Goal: Task Accomplishment & Management: Manage account settings

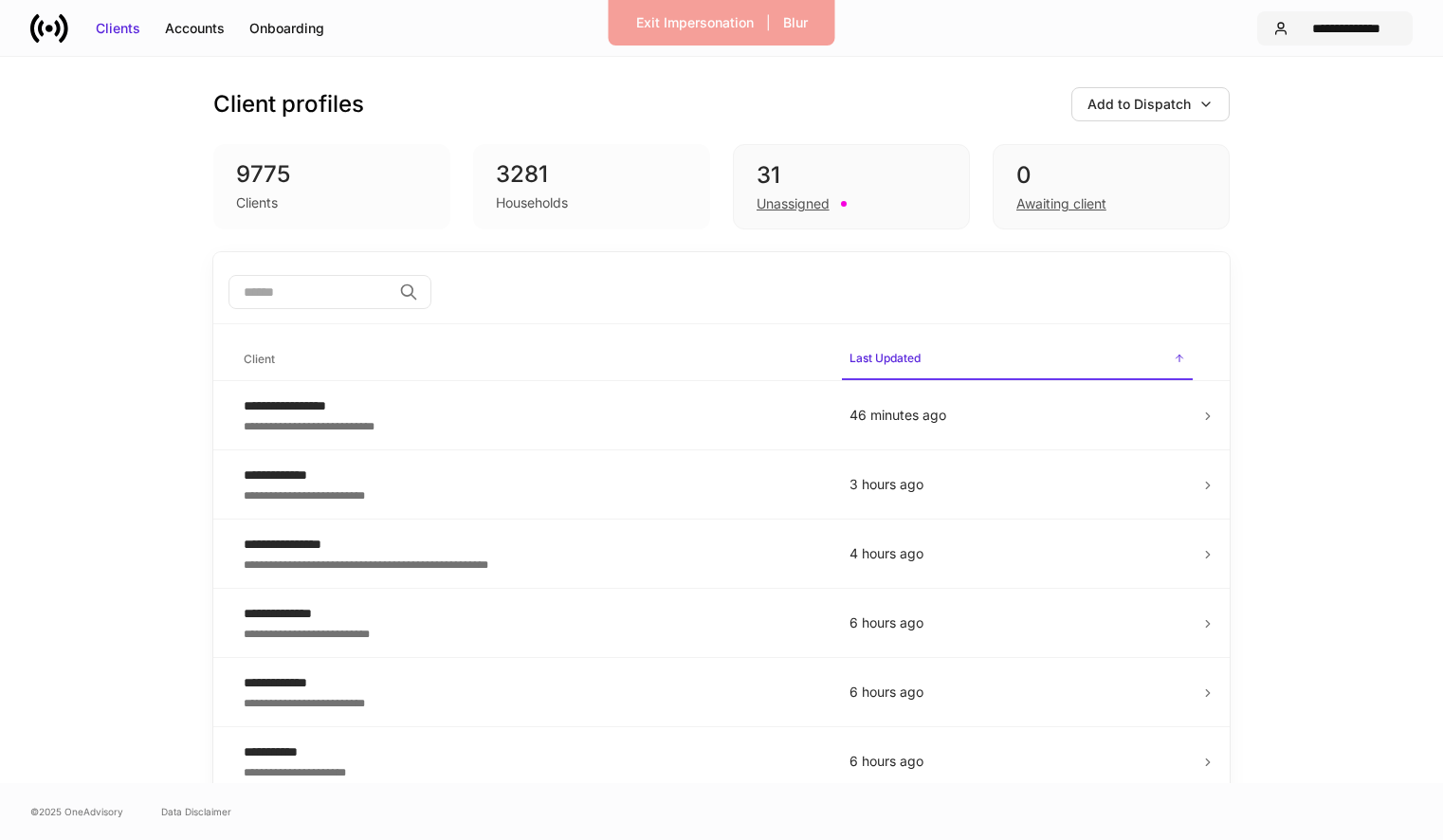
click at [1312, 33] on div "**********" at bounding box center [1345, 29] width 100 height 19
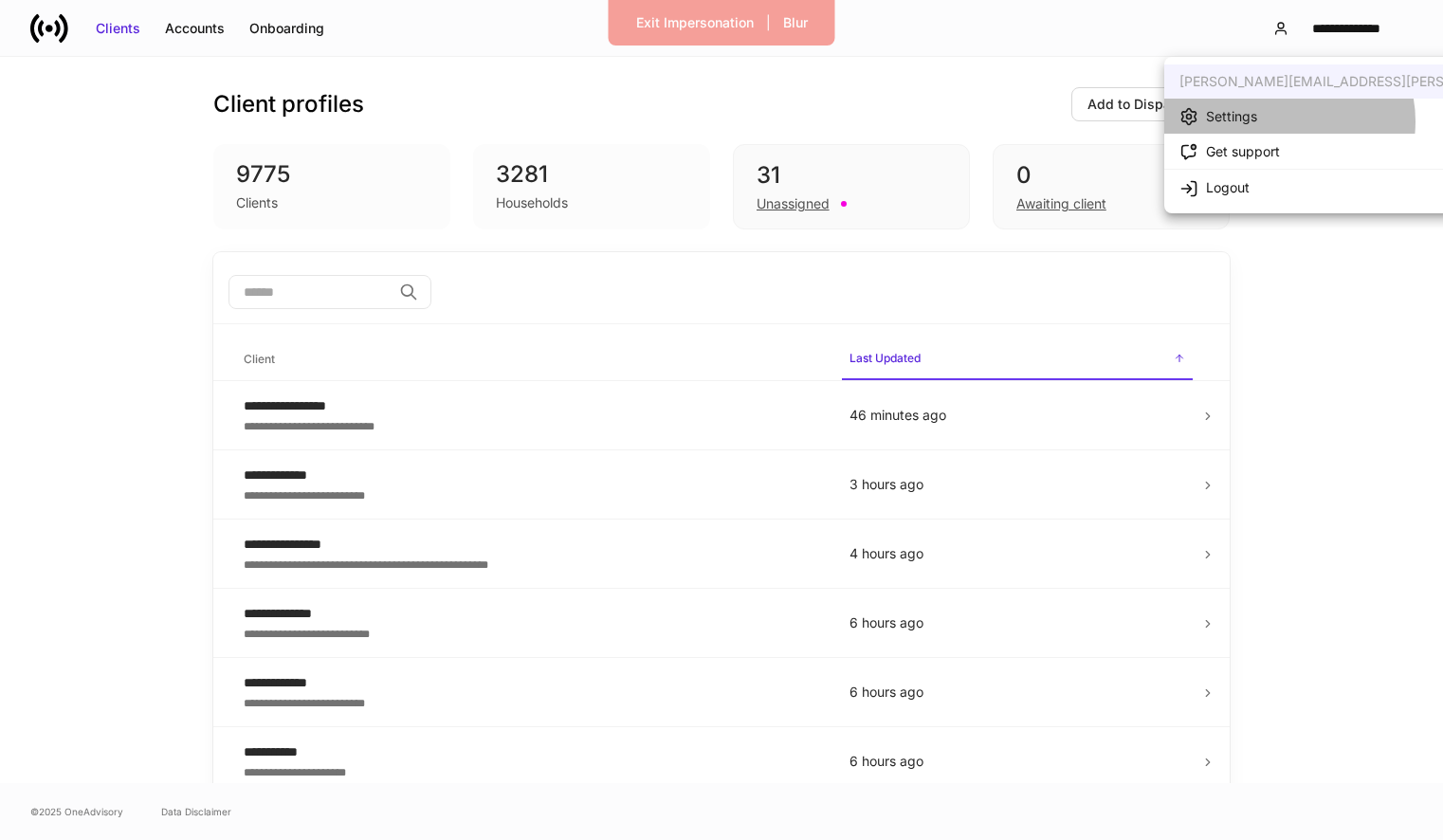
click at [1280, 122] on li "Settings" at bounding box center [1402, 116] width 477 height 35
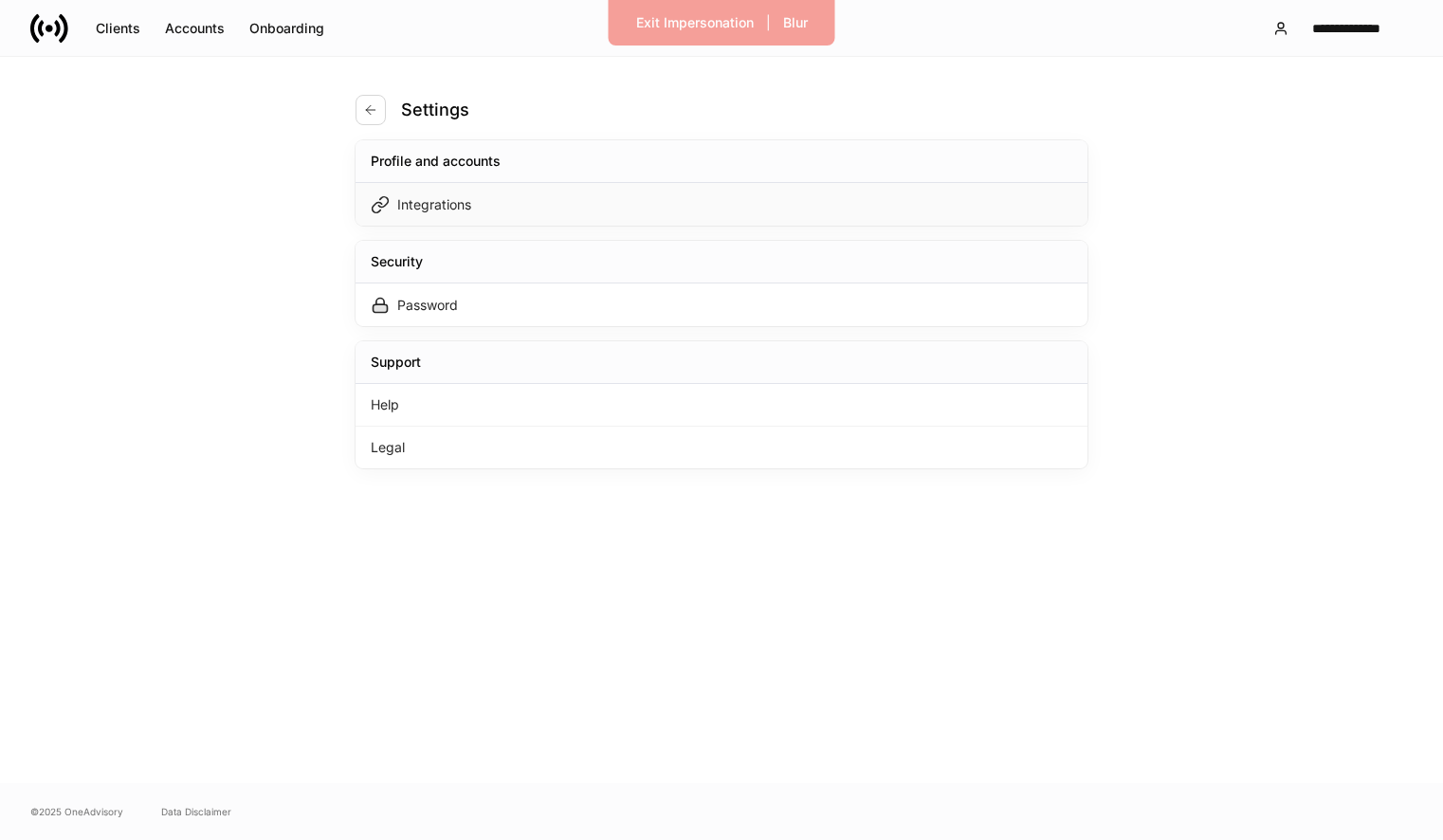
click at [760, 214] on div "Integrations" at bounding box center [721, 204] width 732 height 43
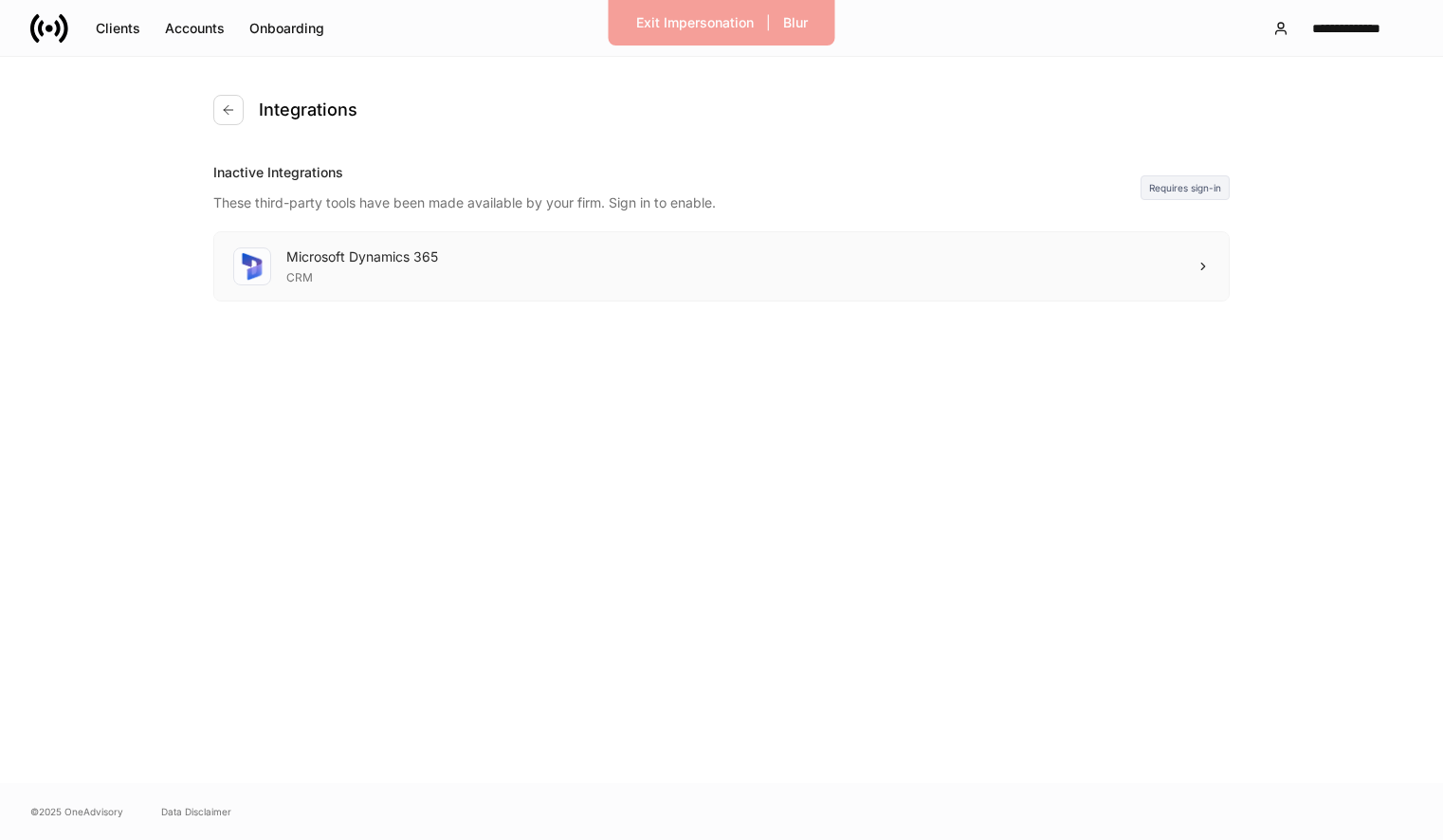
click at [768, 270] on div "Microsoft Dynamics 365 CRM" at bounding box center [722, 266] width 1014 height 68
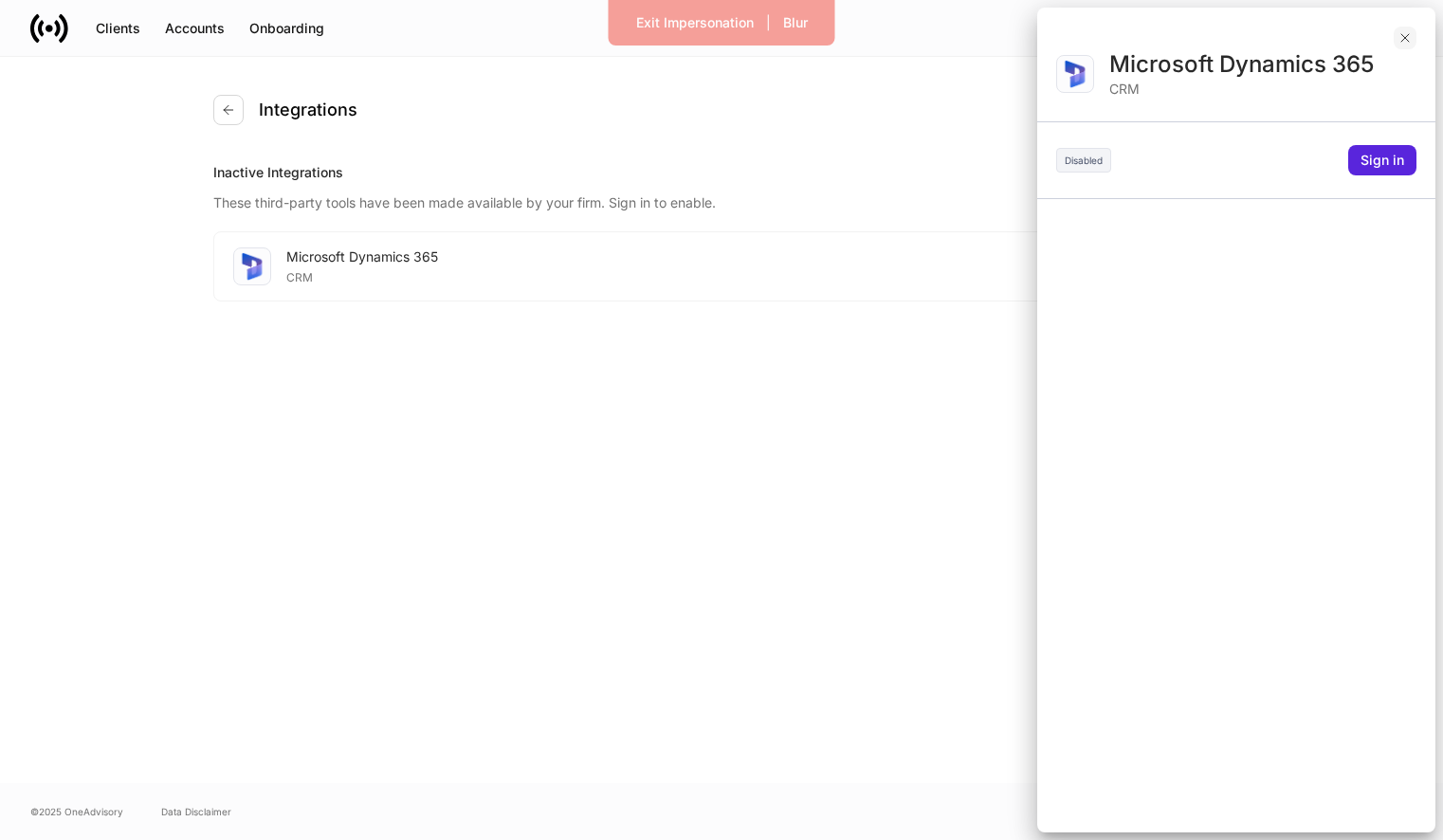
click at [1413, 40] on button "button" at bounding box center [1405, 38] width 23 height 23
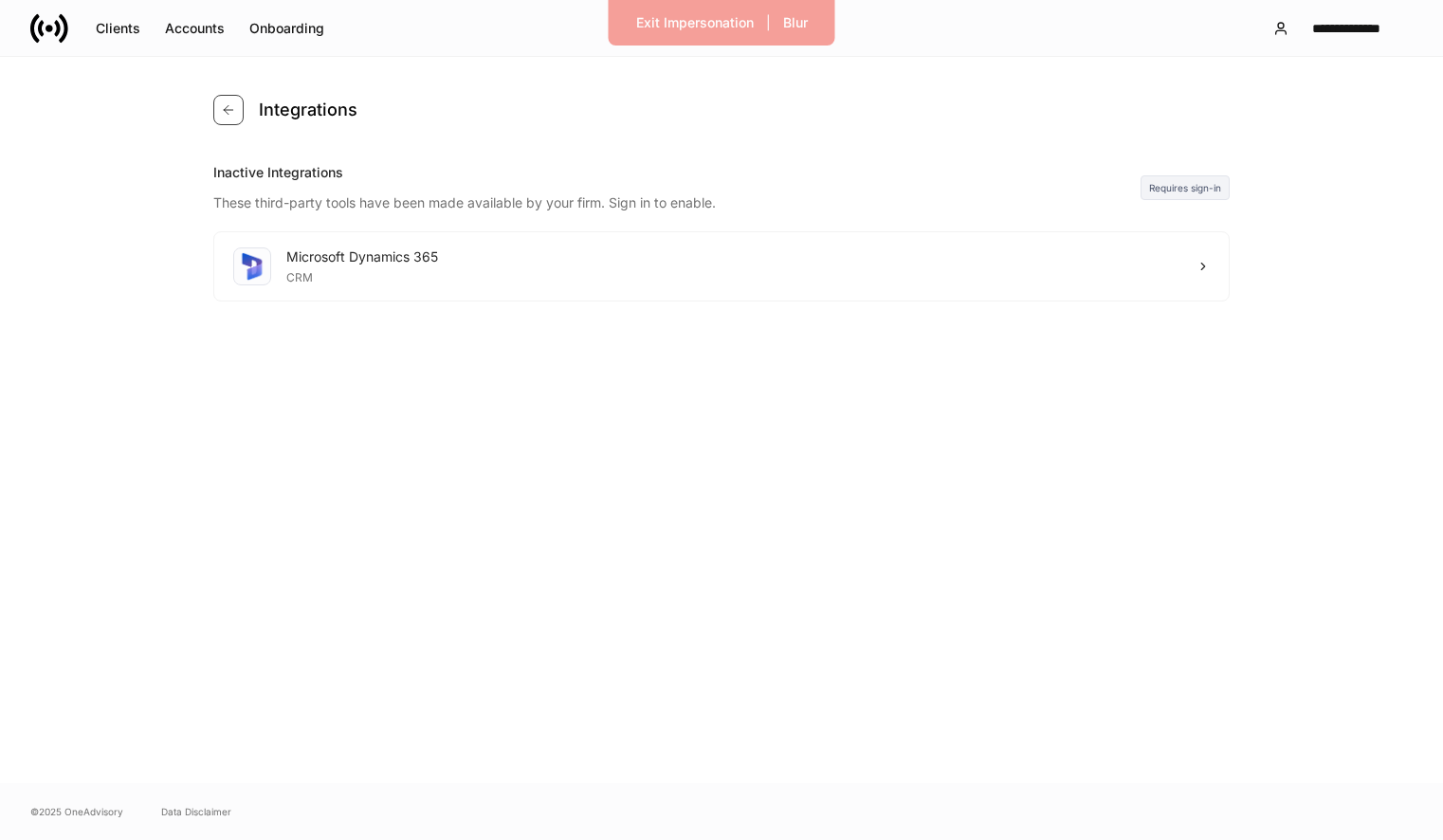
click at [233, 111] on icon "button" at bounding box center [229, 110] width 15 height 15
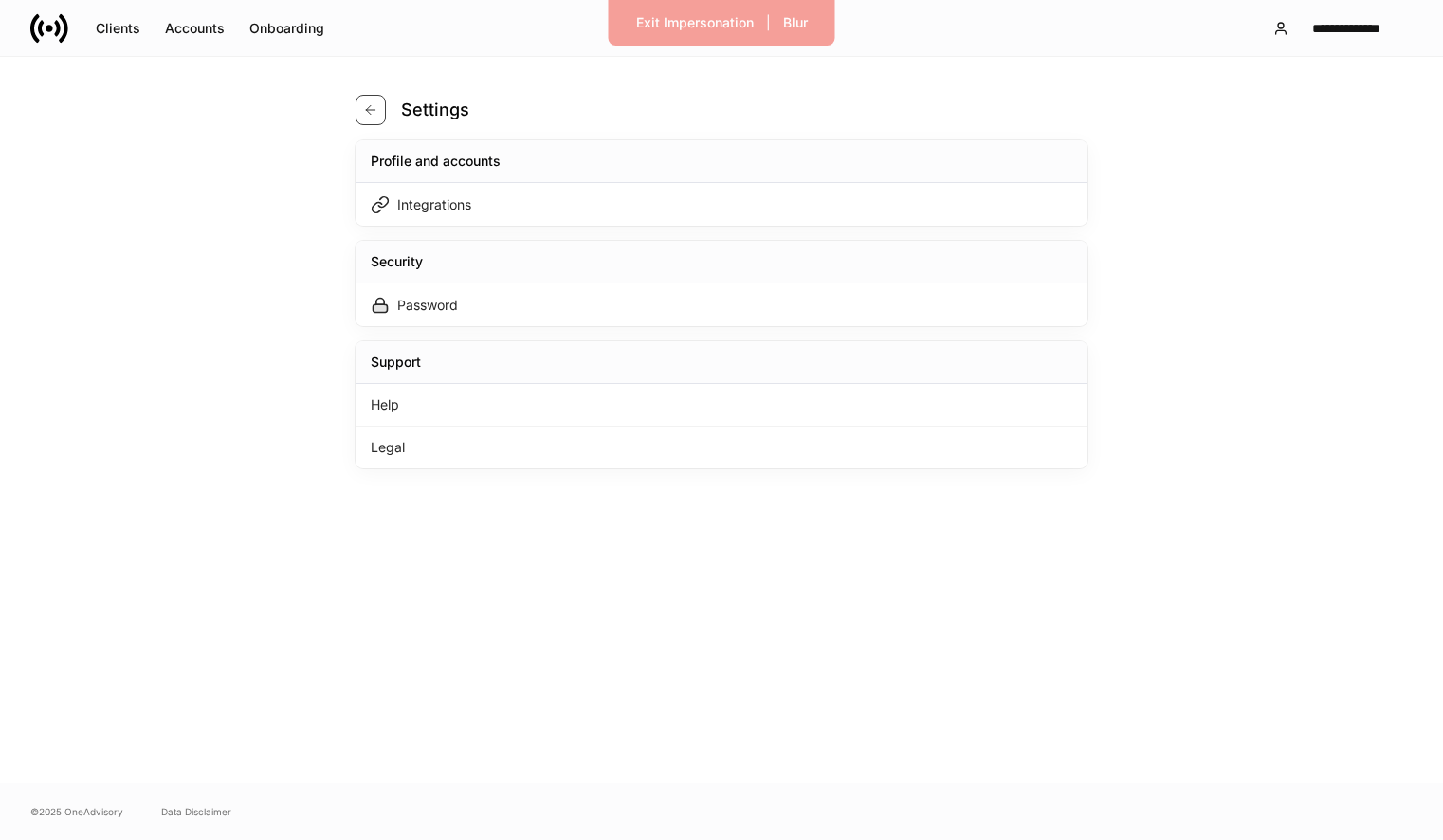
click at [377, 100] on button "button" at bounding box center [370, 110] width 31 height 31
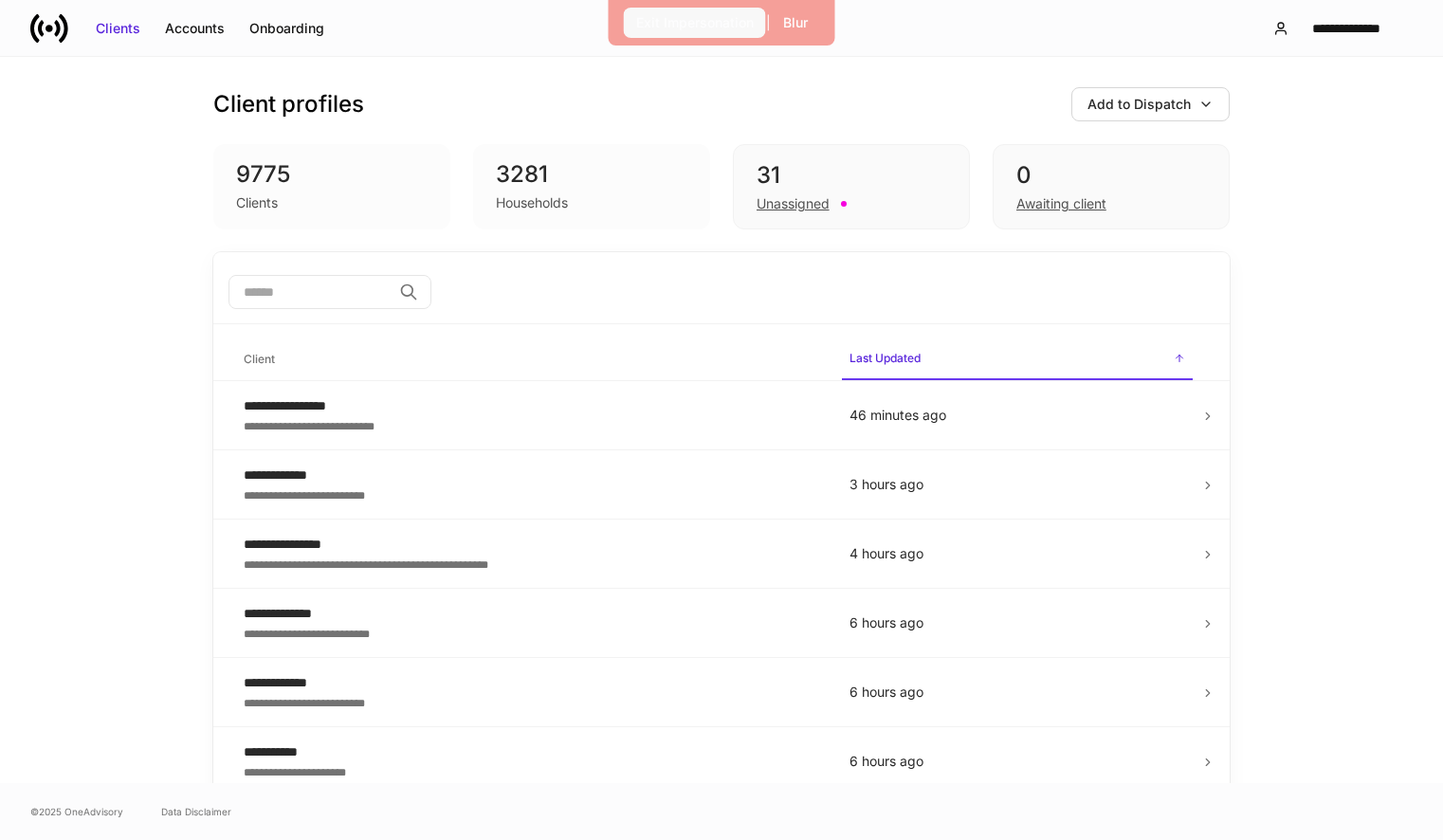
click at [685, 24] on div "Exit Impersonation" at bounding box center [695, 23] width 118 height 19
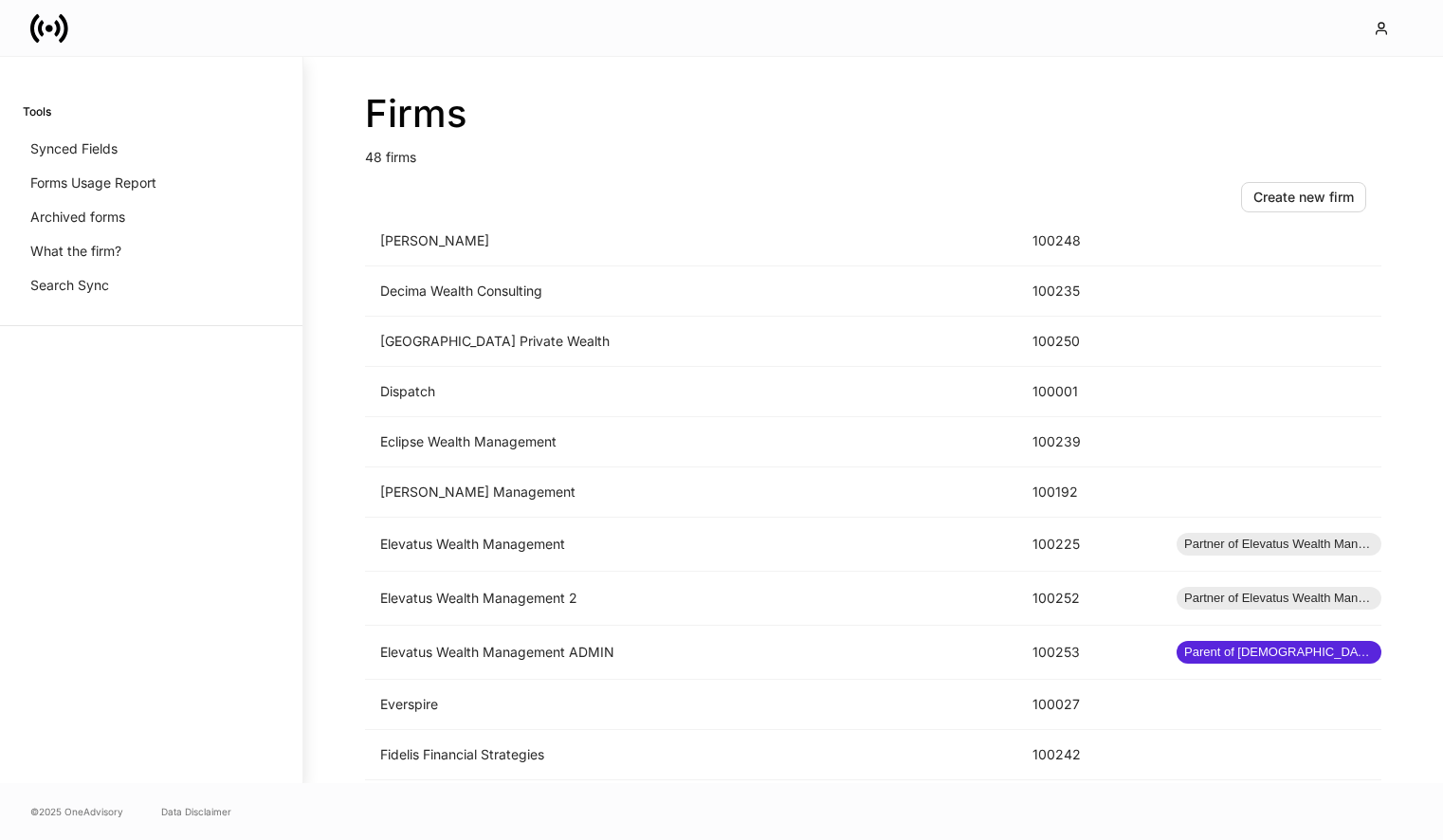
scroll to position [564, 0]
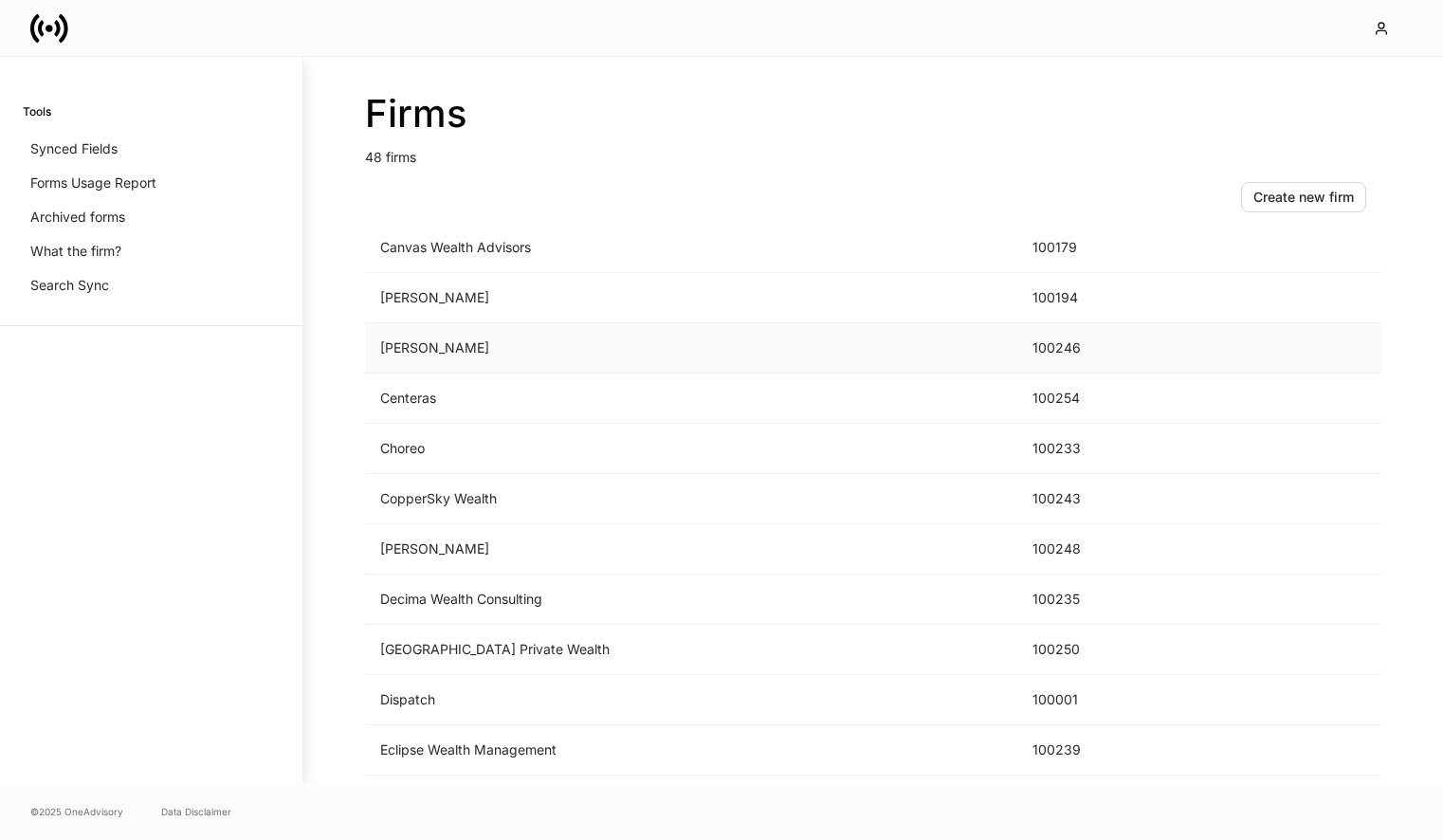
click at [651, 351] on td "[PERSON_NAME]" at bounding box center [691, 348] width 653 height 51
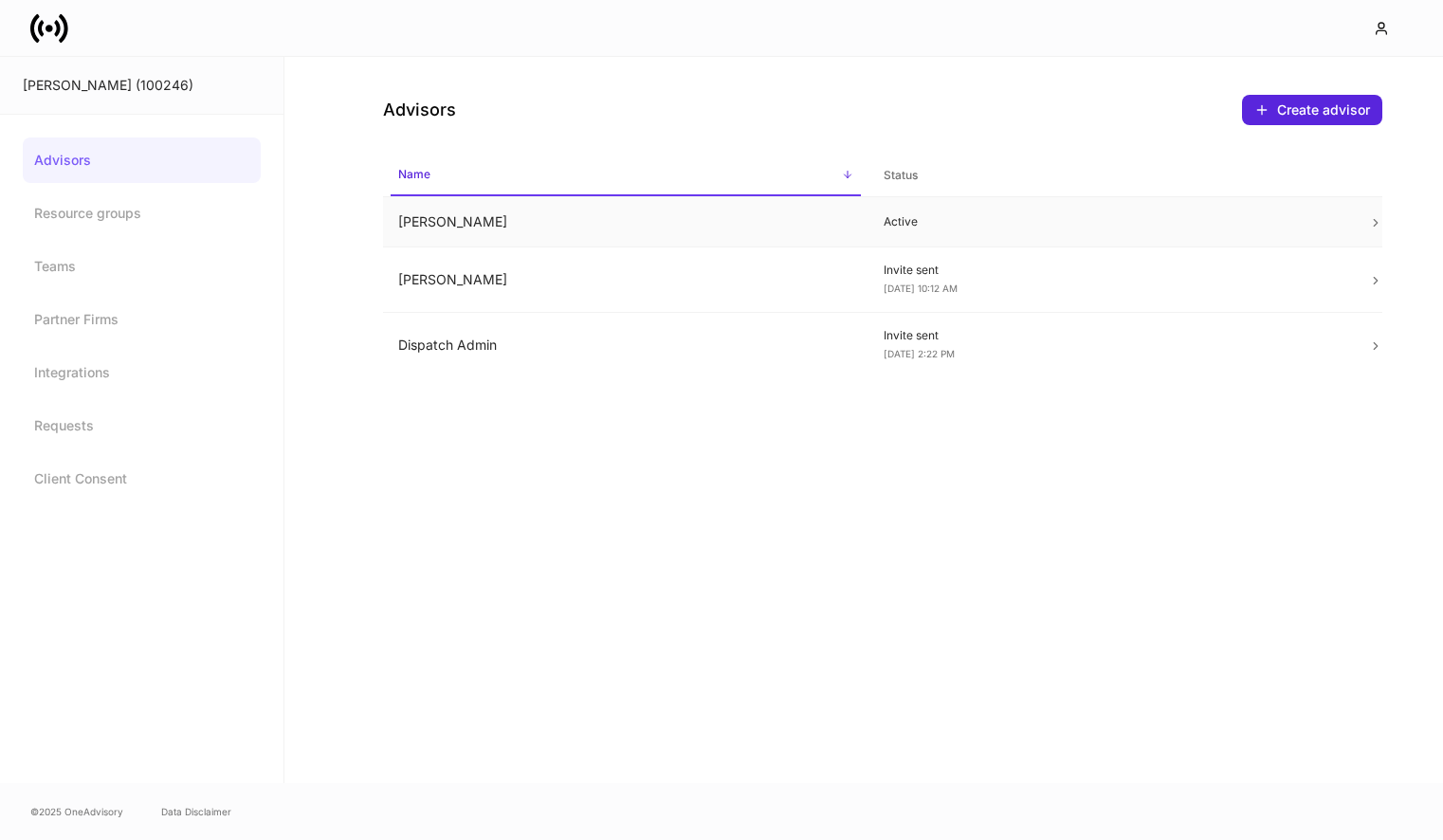
click at [972, 215] on p "Active" at bounding box center [1110, 222] width 455 height 15
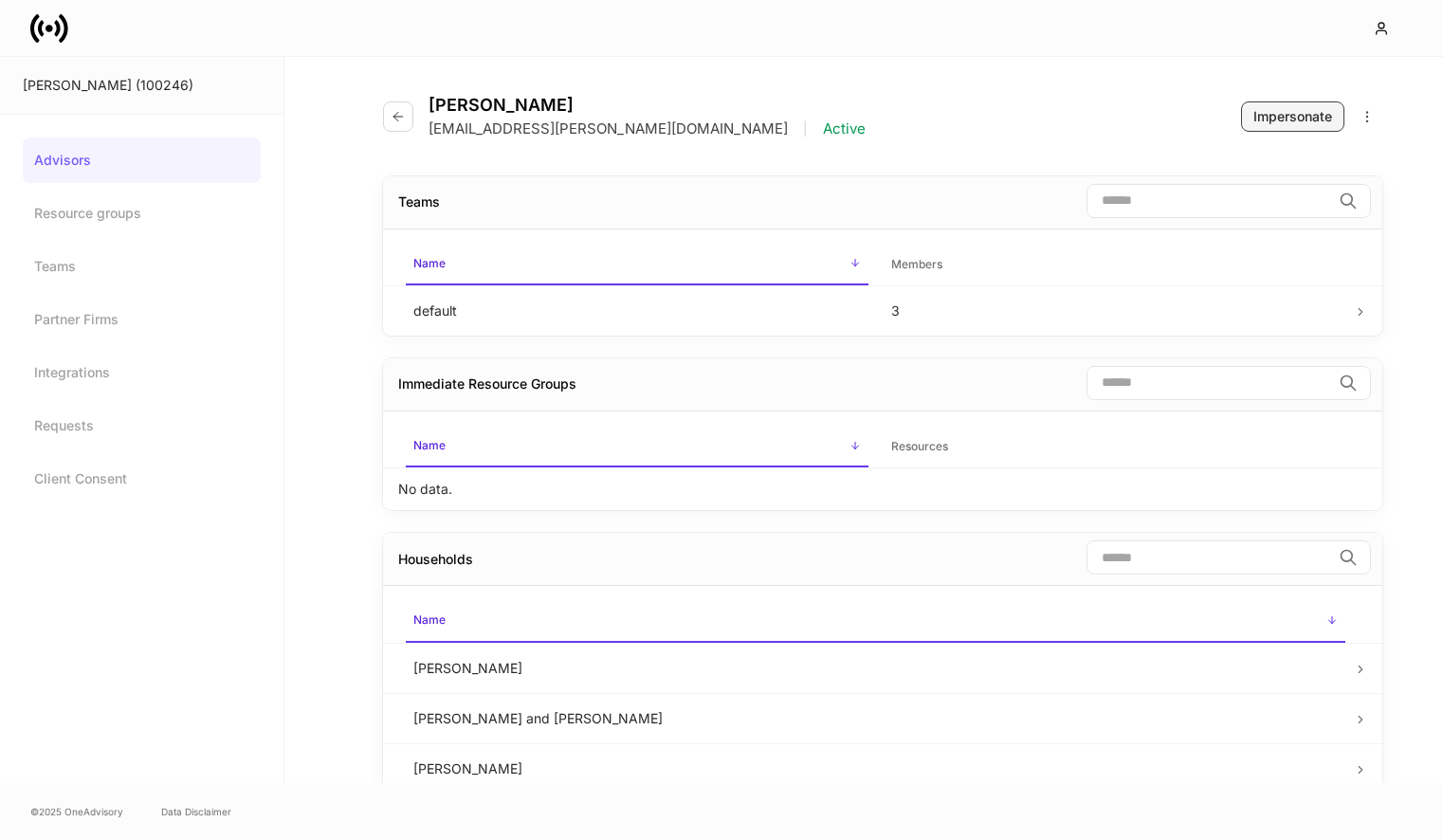
click at [1285, 117] on div "Impersonate" at bounding box center [1293, 117] width 78 height 19
